Goal: Information Seeking & Learning: Check status

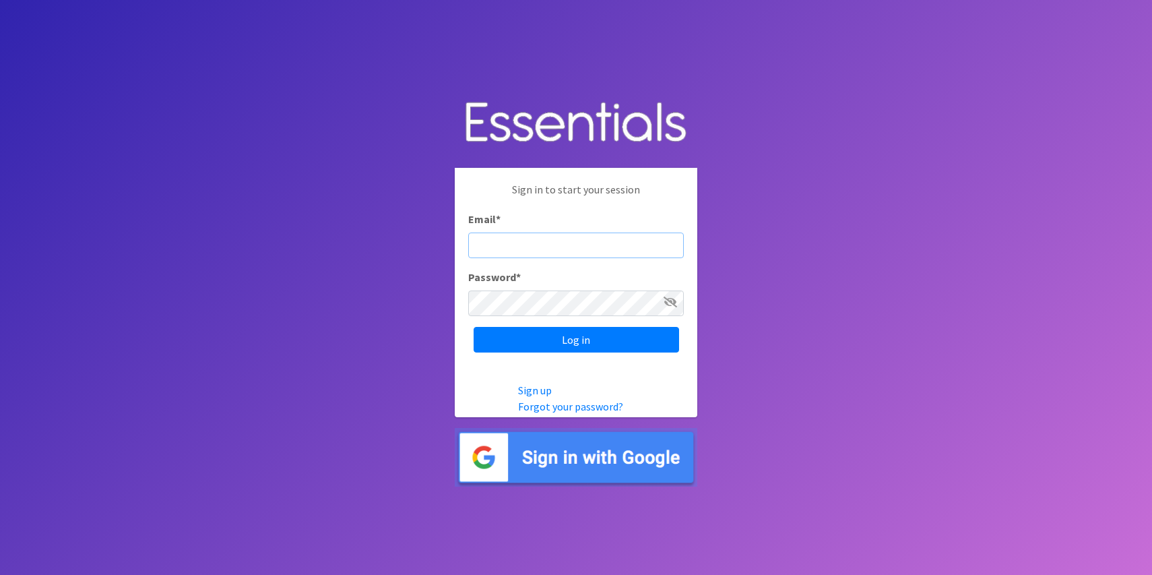
type input "[PERSON_NAME][EMAIL_ADDRESS][DOMAIN_NAME]"
click at [576, 339] on input "Log in" at bounding box center [575, 340] width 205 height 26
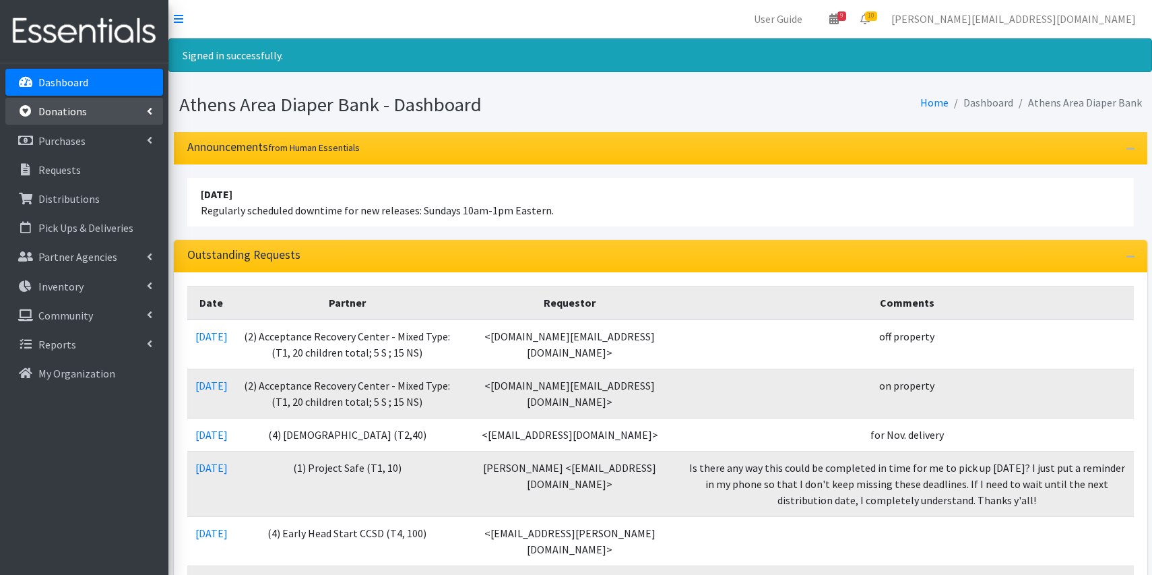
click at [77, 117] on p "Donations" at bounding box center [62, 110] width 48 height 13
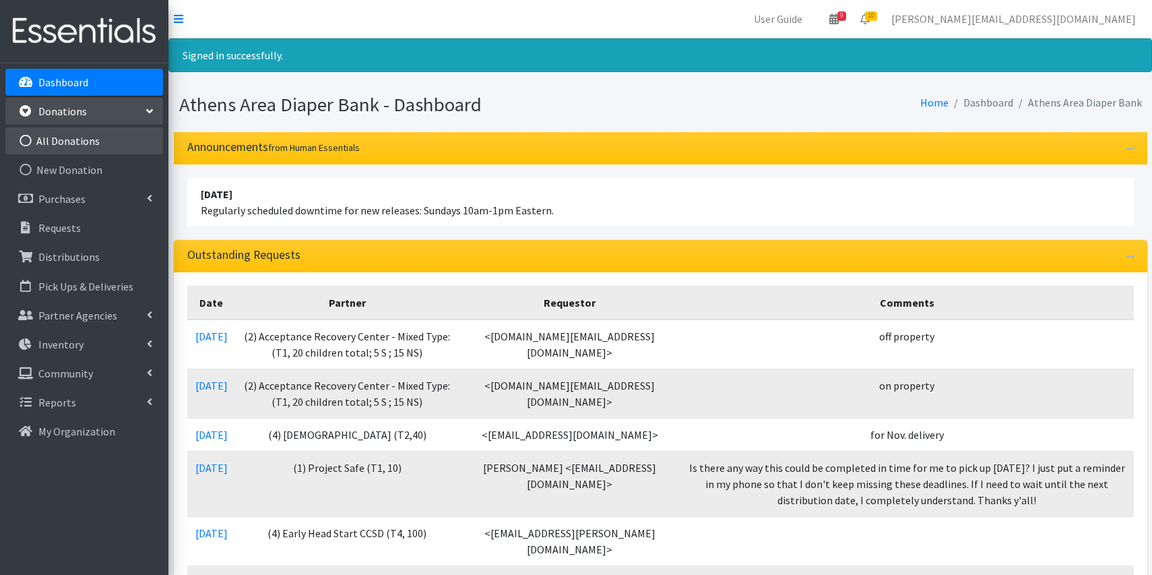
click at [111, 150] on link "All Donations" at bounding box center [84, 140] width 158 height 27
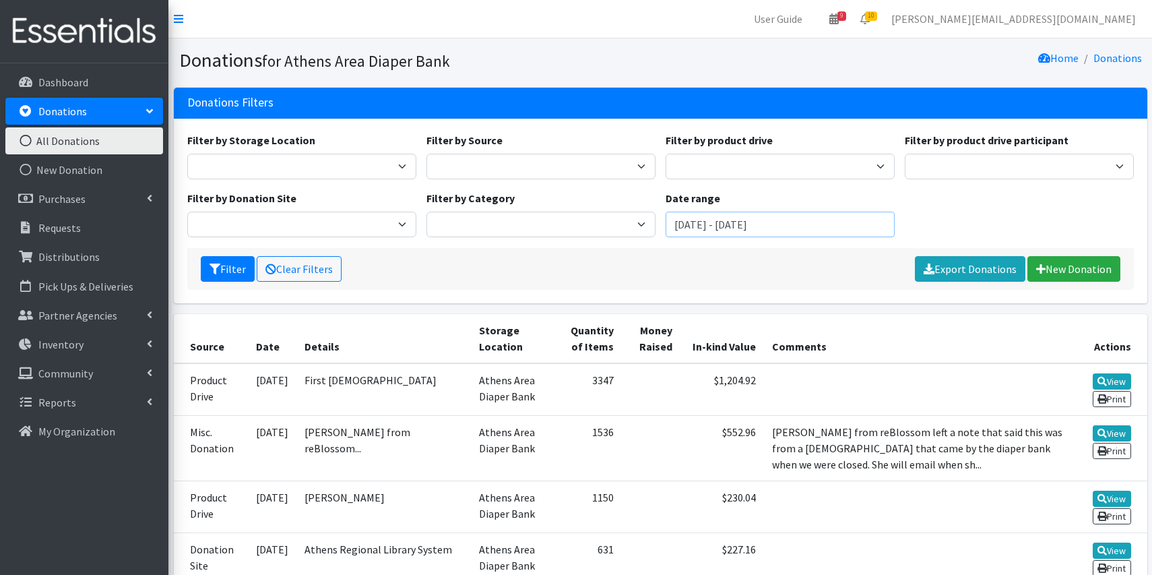
click at [790, 228] on input "August 13, 2025 - November 13, 2025" at bounding box center [779, 224] width 229 height 26
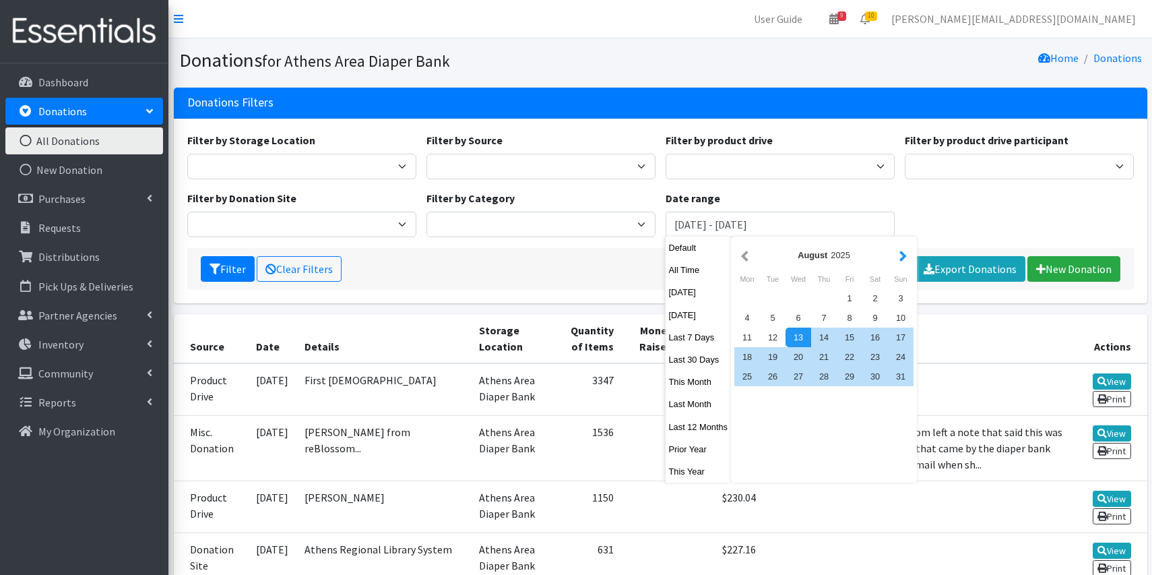
click at [904, 257] on button "button" at bounding box center [903, 255] width 14 height 17
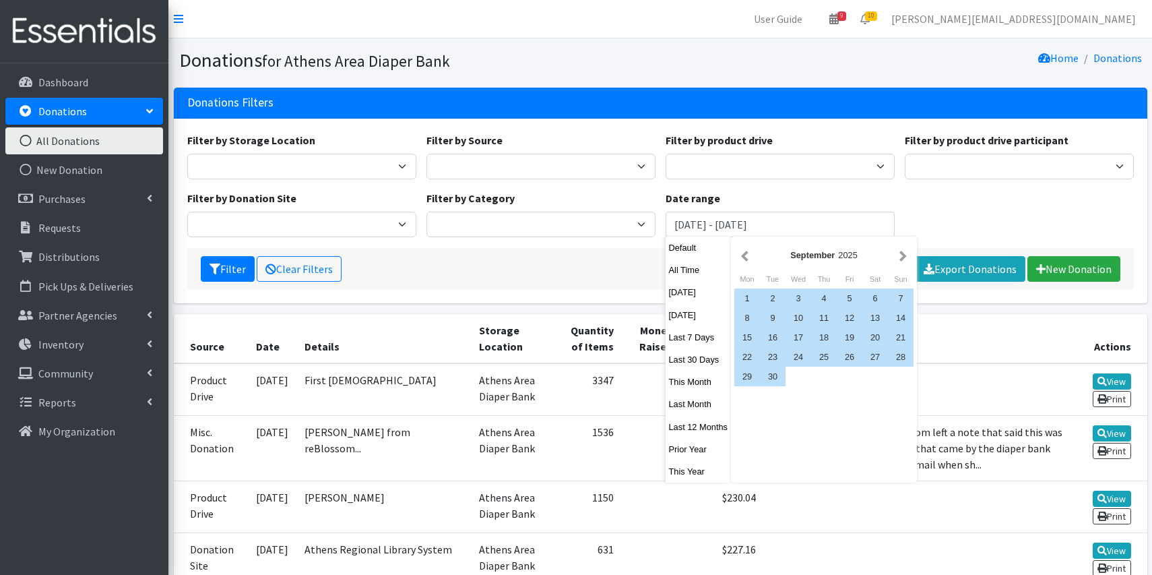
click at [904, 257] on button "button" at bounding box center [903, 255] width 14 height 17
click at [770, 317] on div "7" at bounding box center [773, 318] width 26 height 20
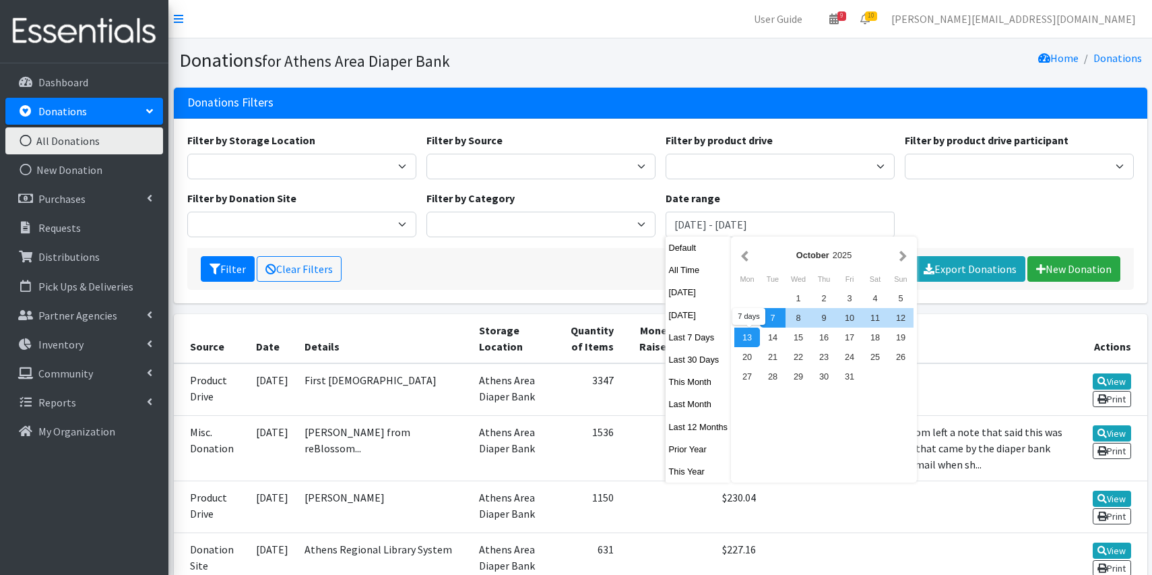
click at [751, 333] on div "13" at bounding box center [747, 337] width 26 height 20
type input "[DATE] - [DATE]"
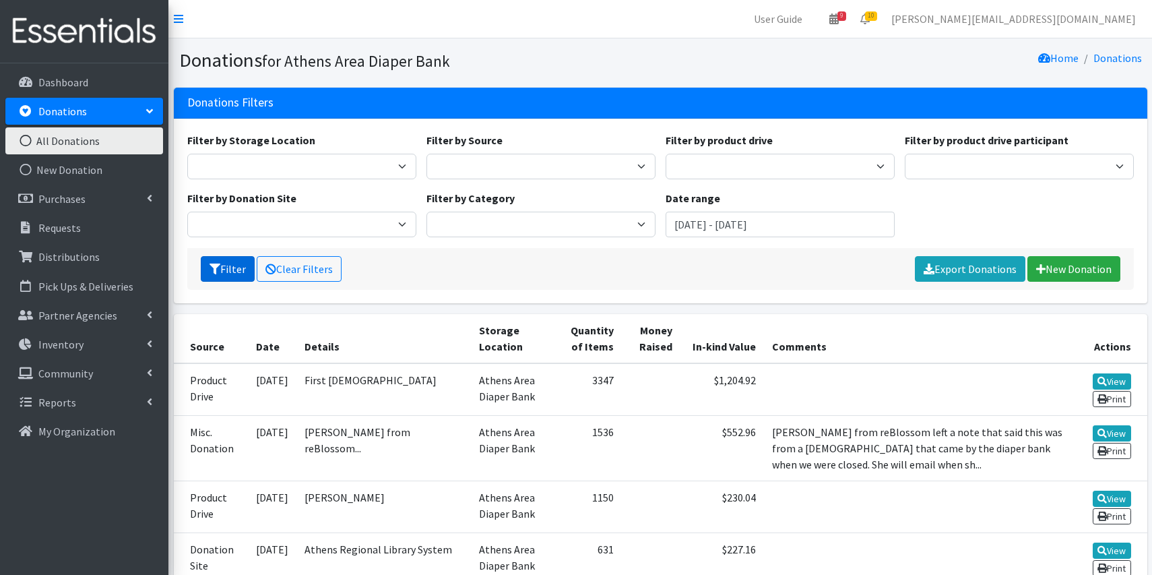
click at [234, 269] on button "Filter" at bounding box center [228, 269] width 54 height 26
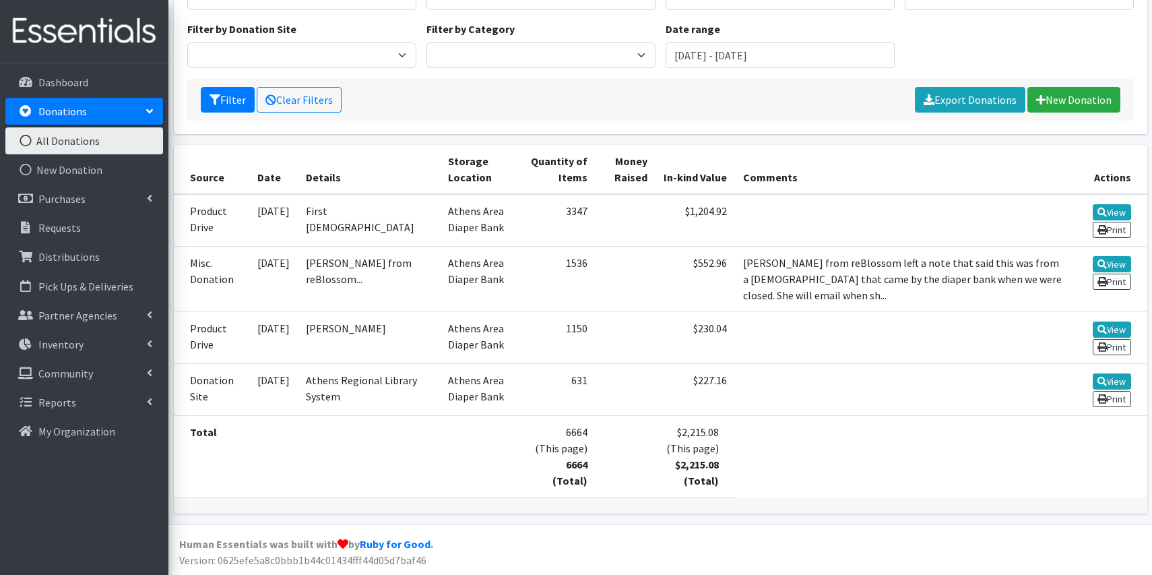
scroll to position [168, 0]
